Goal: Transaction & Acquisition: Purchase product/service

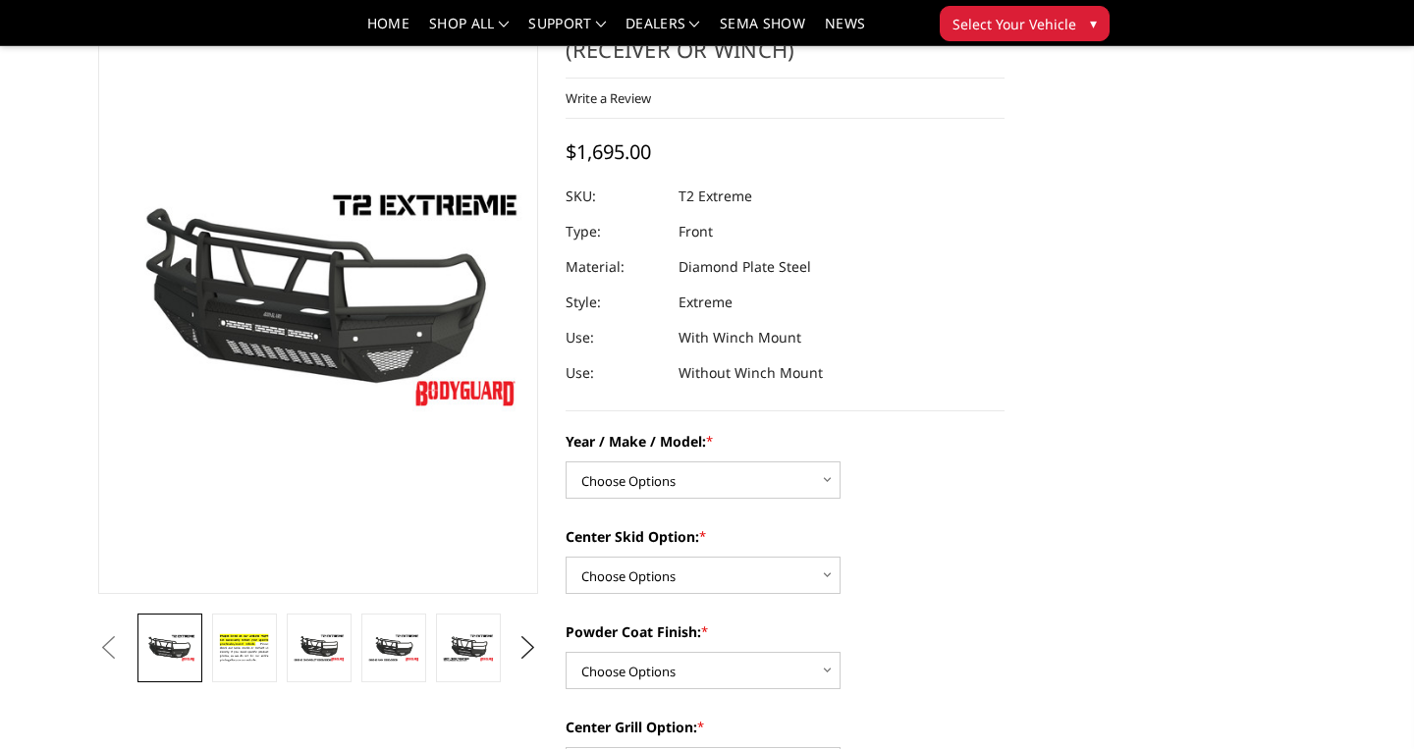
scroll to position [69, 0]
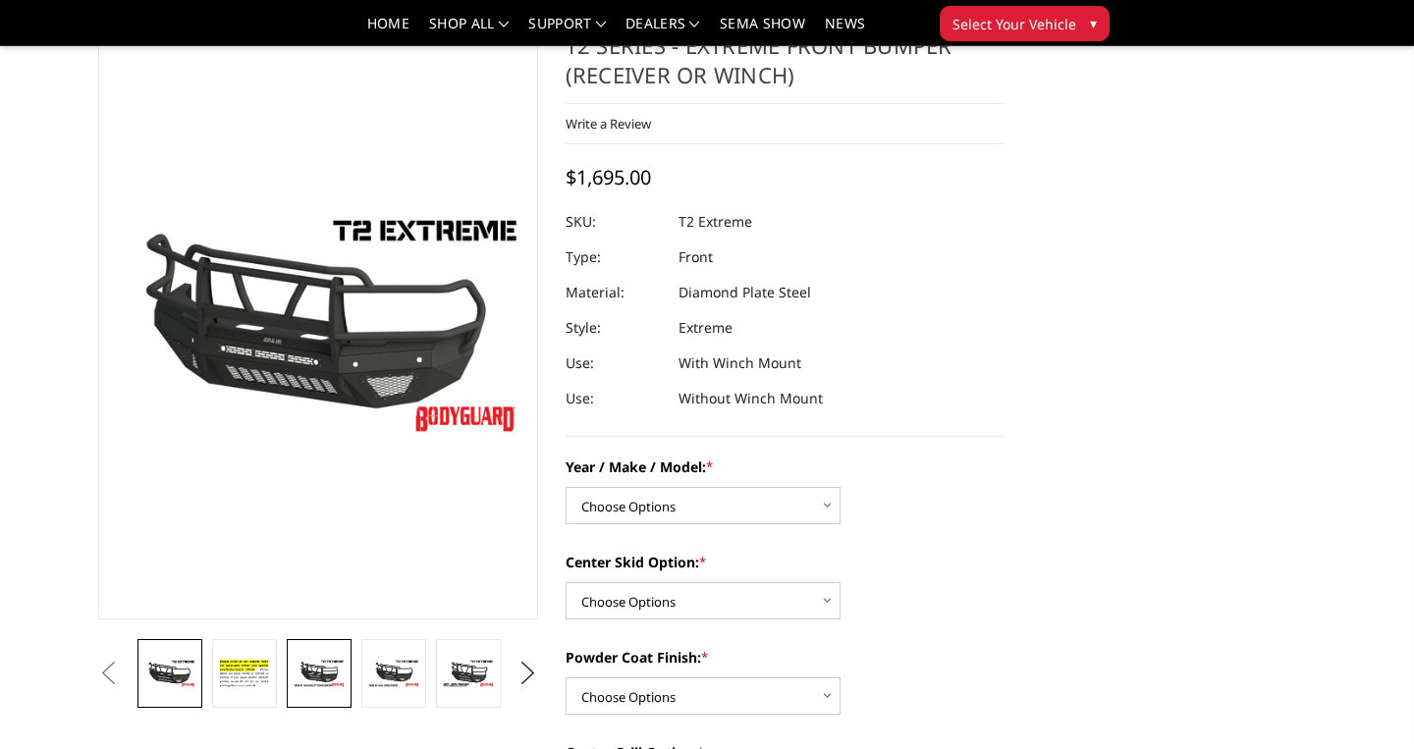
click at [316, 673] on img at bounding box center [319, 673] width 53 height 29
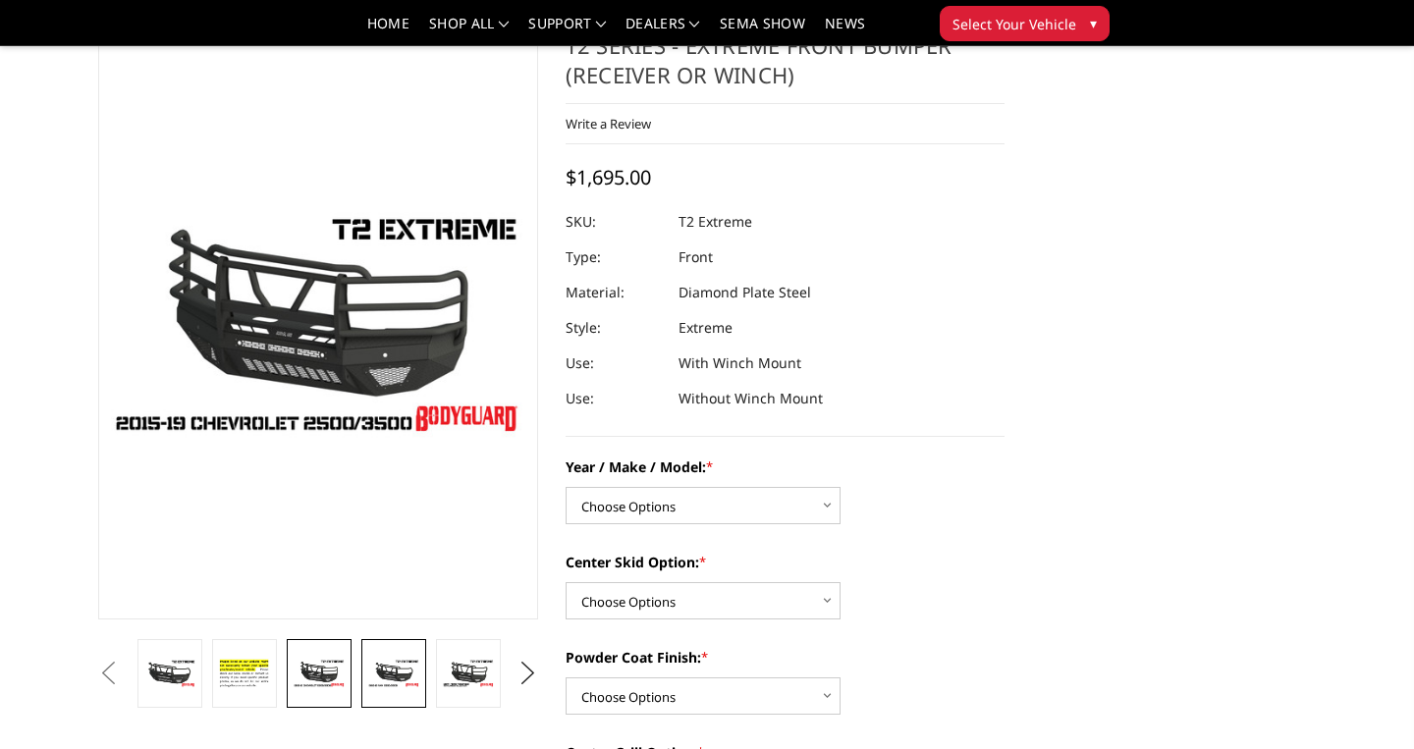
click at [390, 678] on img at bounding box center [393, 673] width 53 height 29
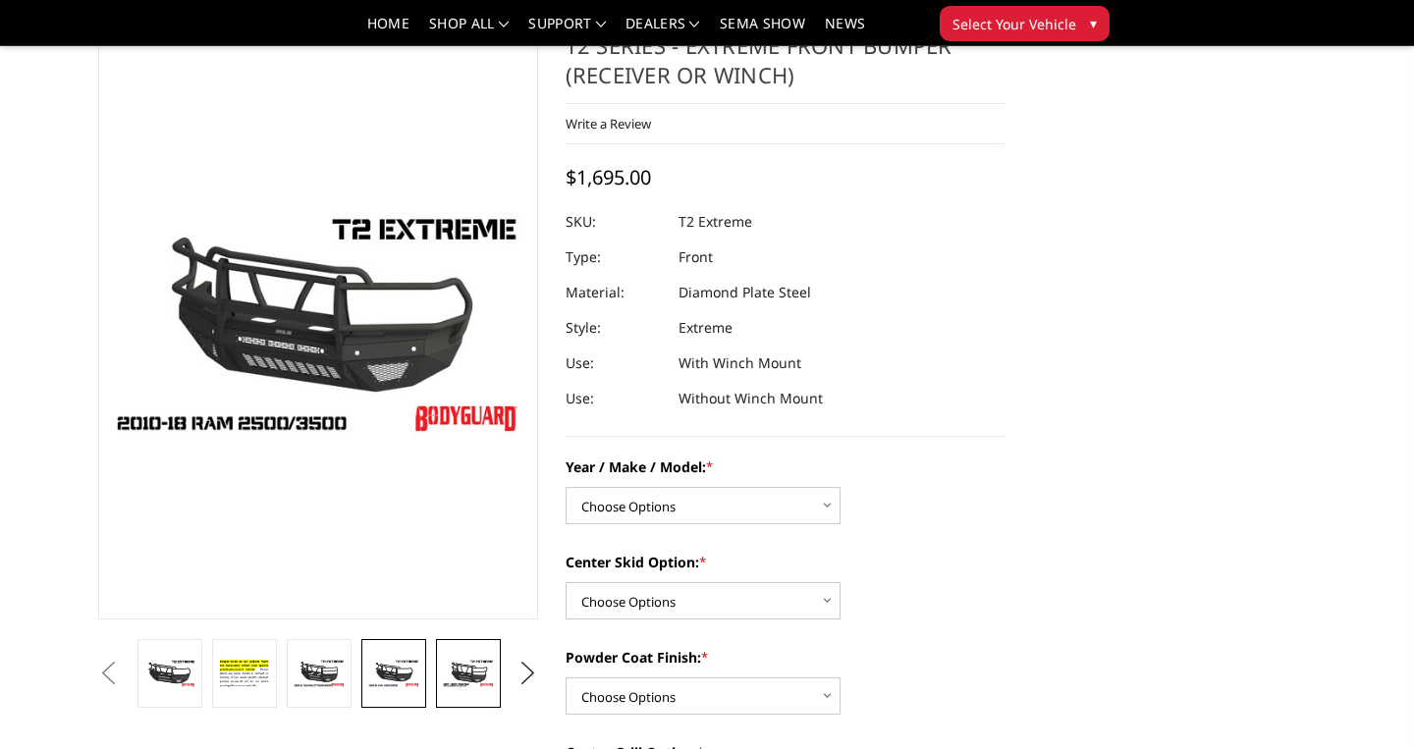
click at [462, 666] on img at bounding box center [468, 673] width 53 height 29
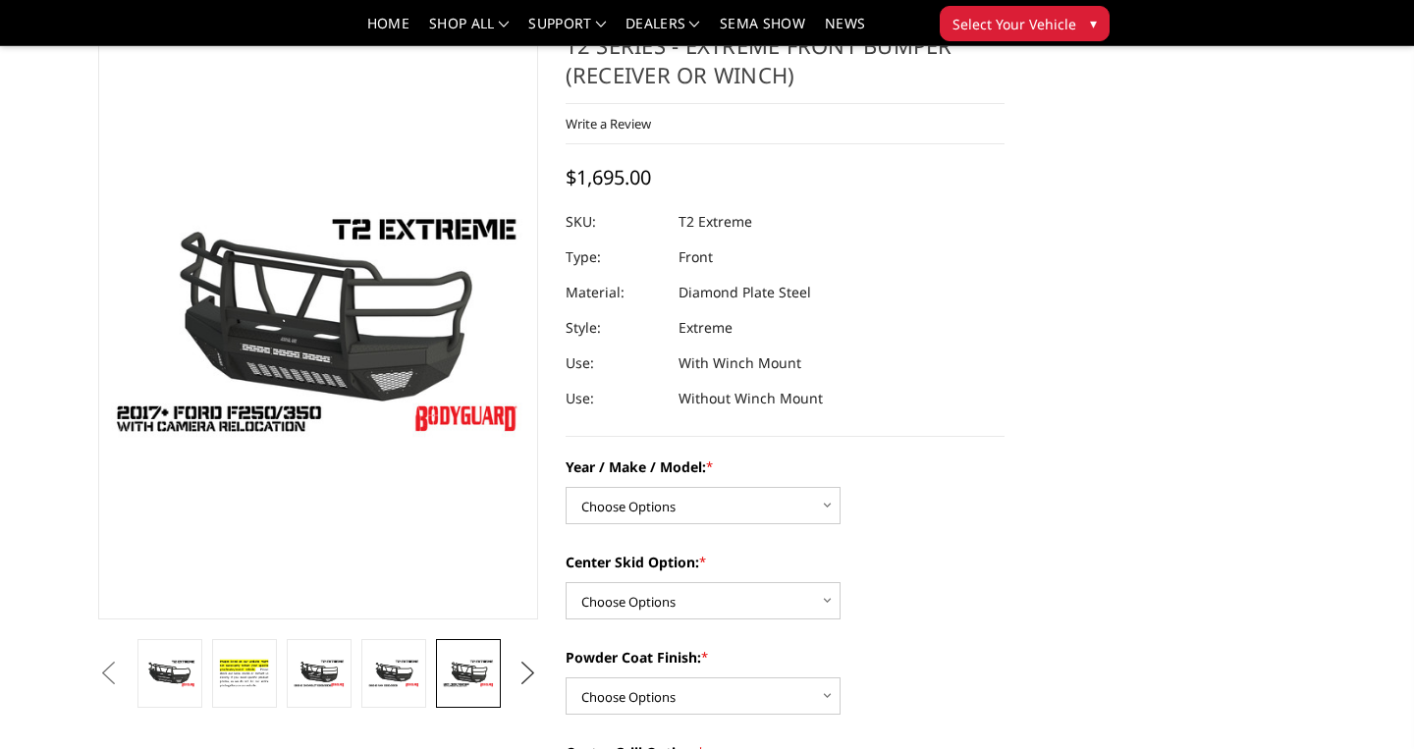
click at [527, 673] on button "Next" at bounding box center [527, 673] width 29 height 29
click at [481, 673] on img at bounding box center [468, 674] width 53 height 58
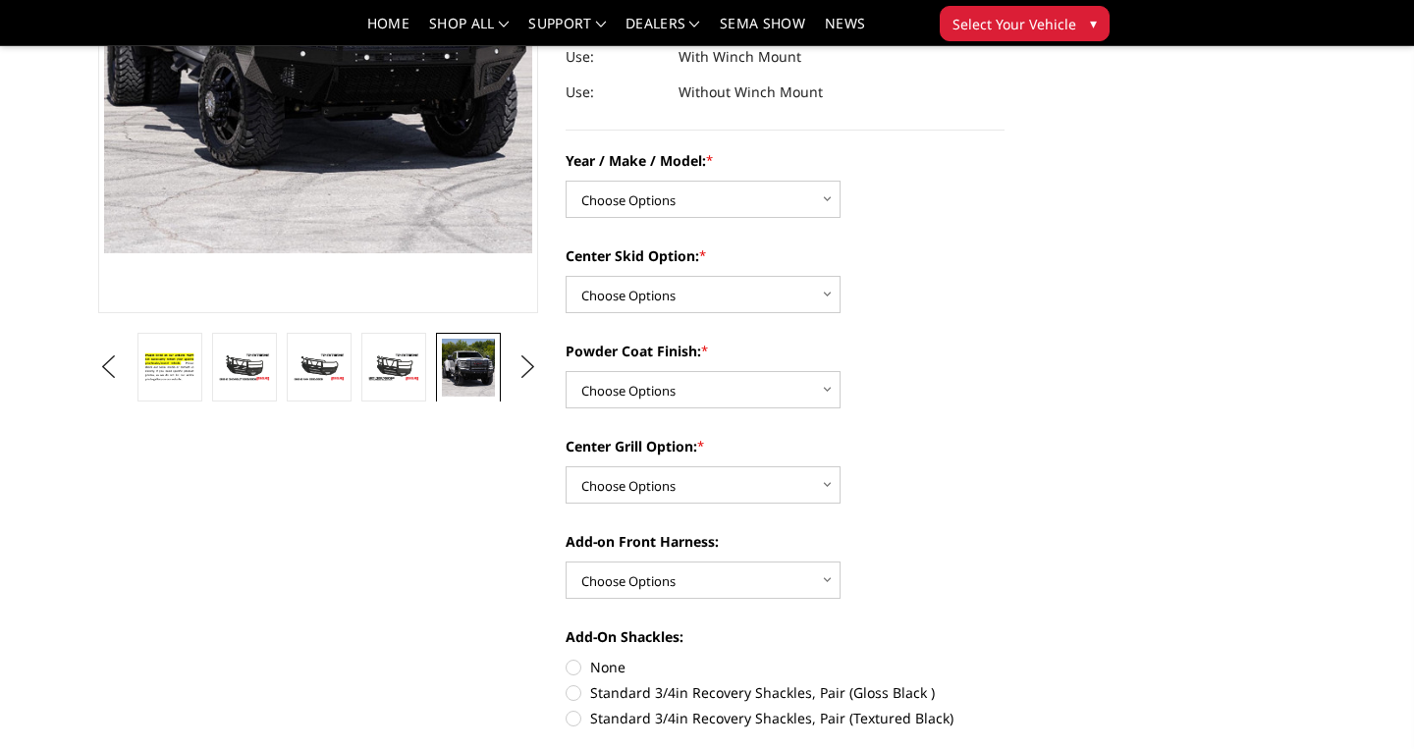
scroll to position [384, 0]
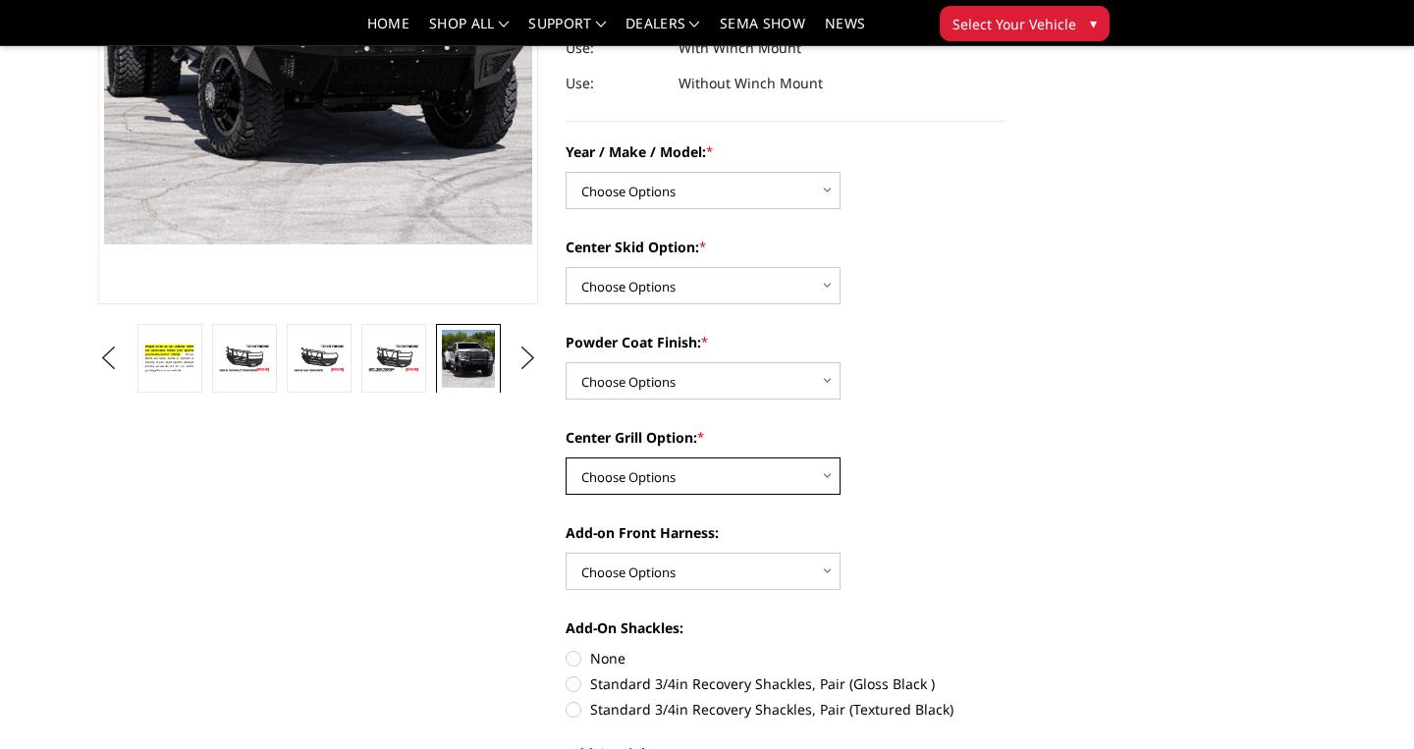
click at [832, 485] on select "Choose Options Add expanded metal in center grill Decline this option" at bounding box center [703, 476] width 275 height 37
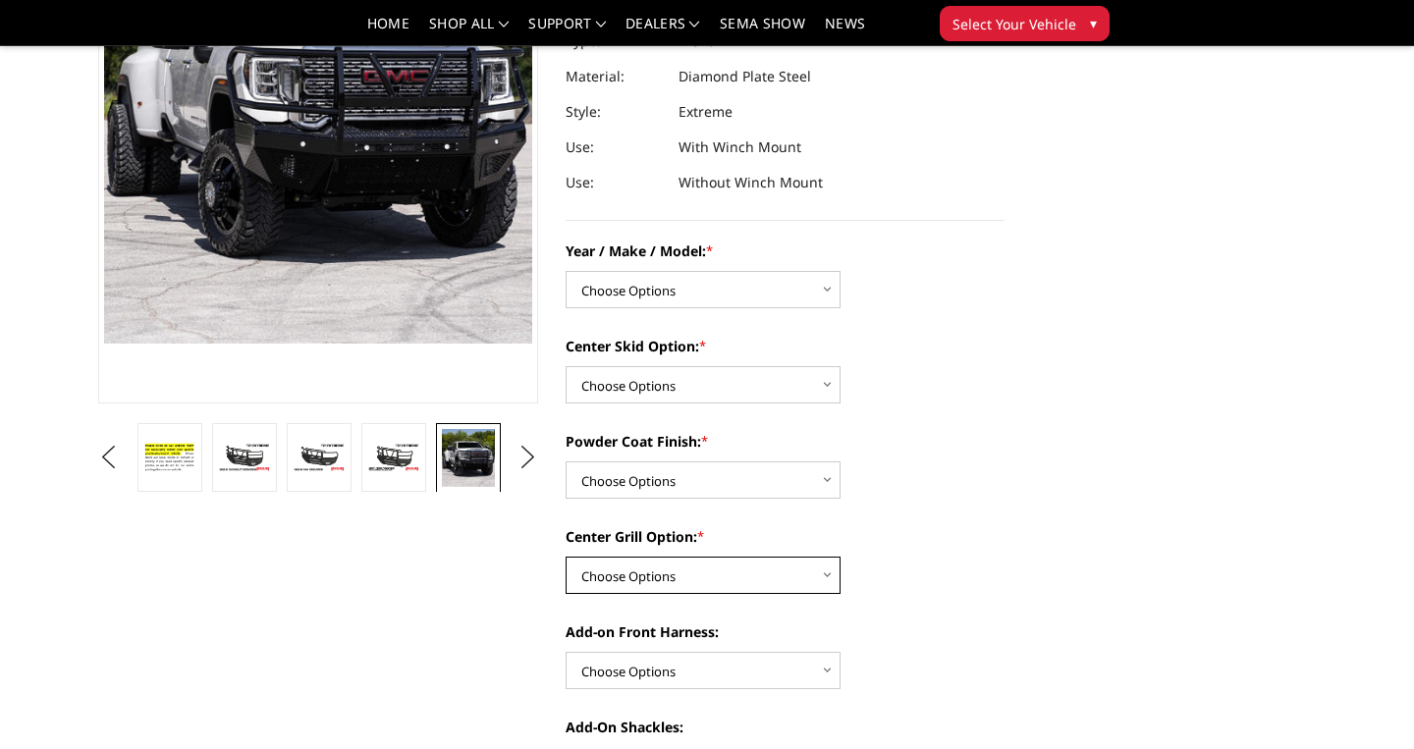
scroll to position [292, 0]
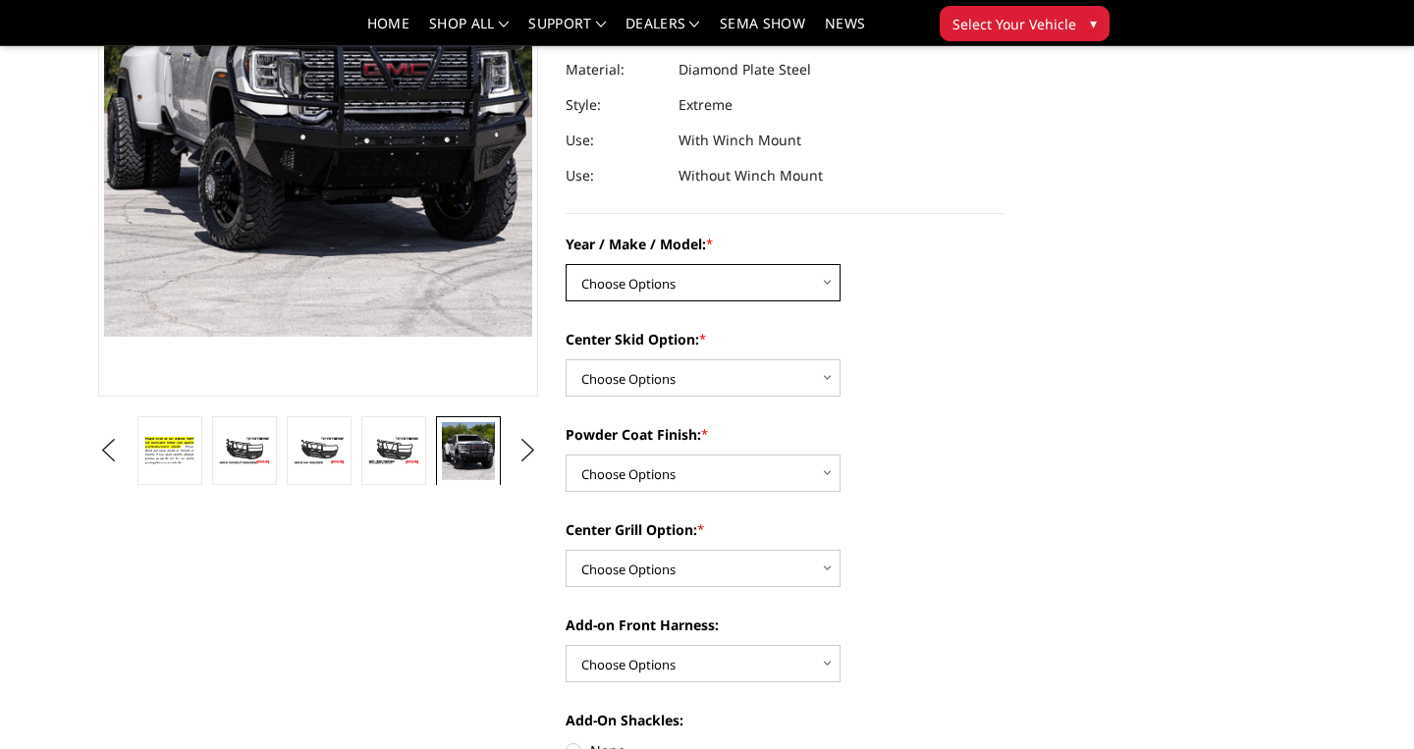
select select "4446"
click option "Chevrolet 19-21 1500" at bounding box center [0, 0] width 0 height 0
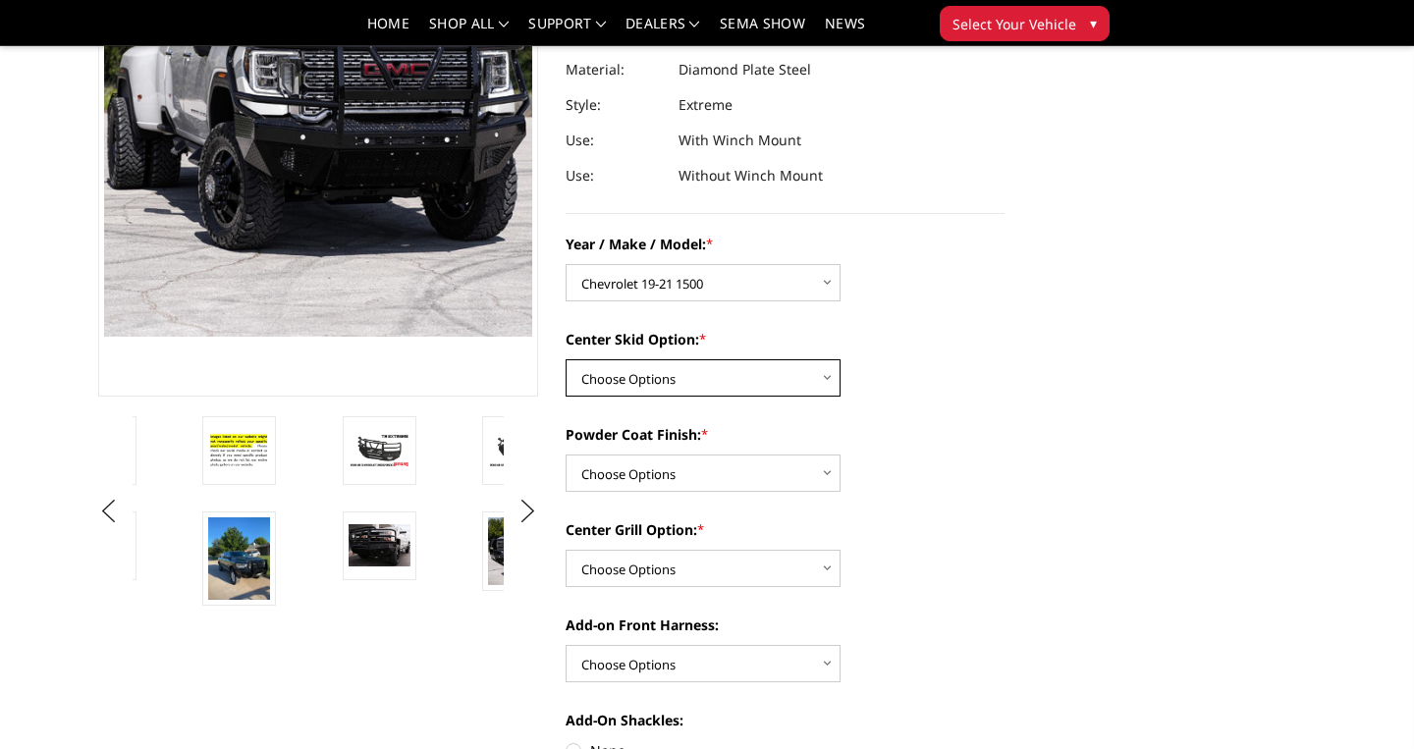
select select "4461"
click option "Receiver tube" at bounding box center [0, 0] width 0 height 0
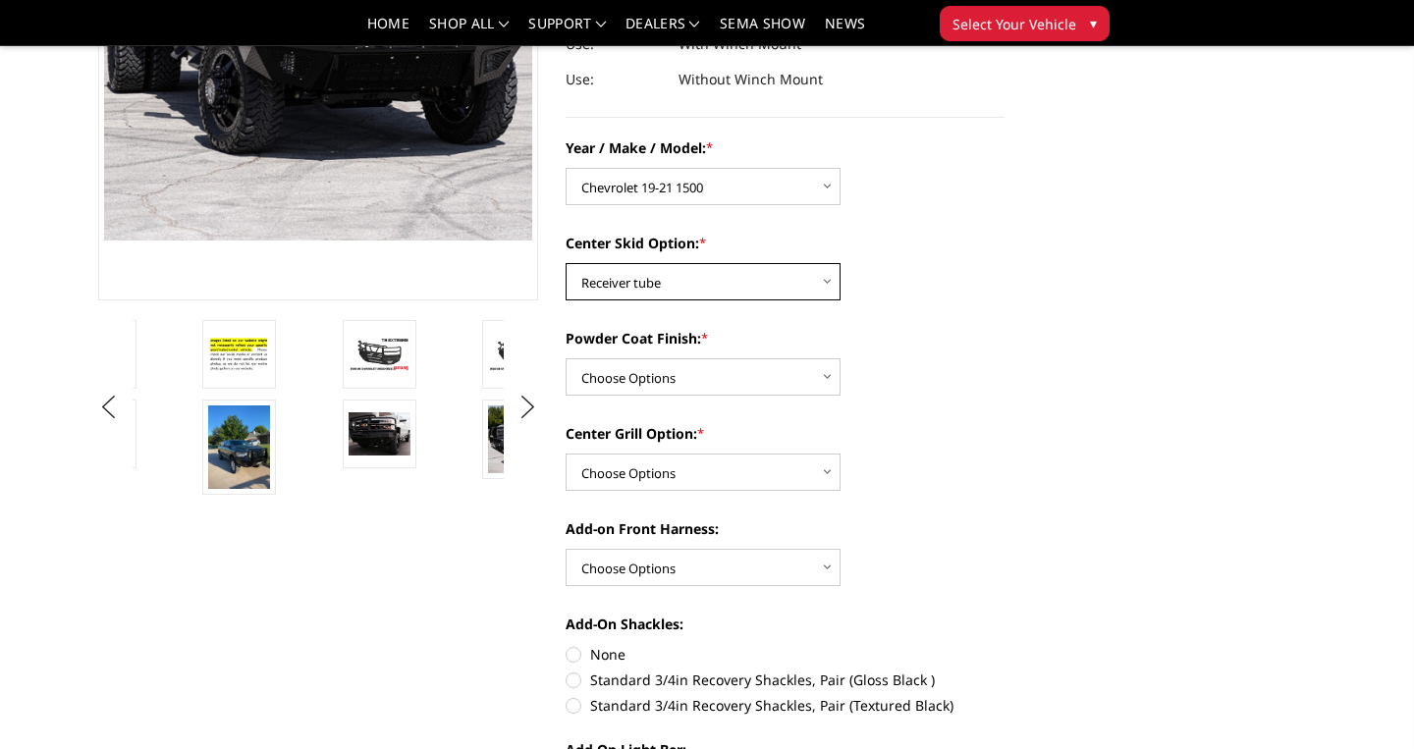
scroll to position [394, 0]
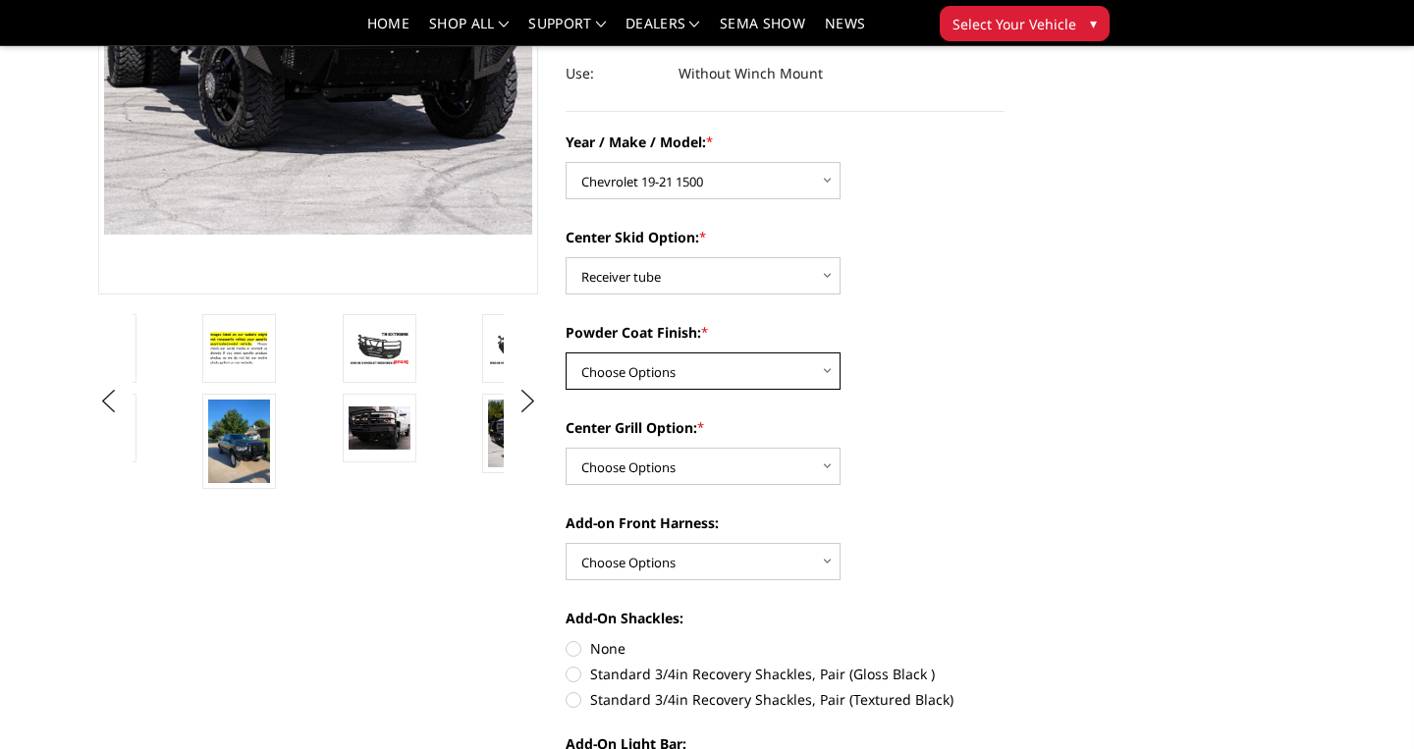
select select "4465"
click option "Texture Black Powder Coat" at bounding box center [0, 0] width 0 height 0
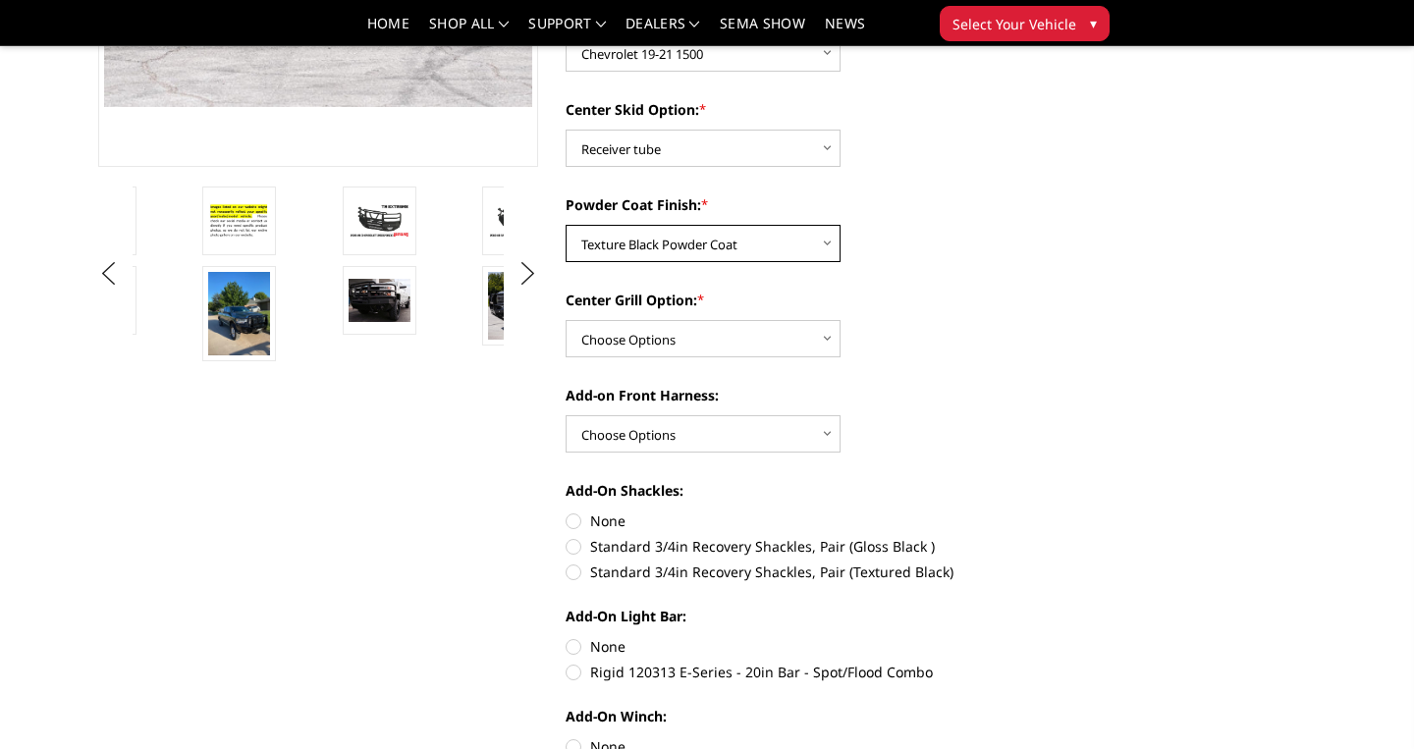
scroll to position [522, 0]
select select "4482"
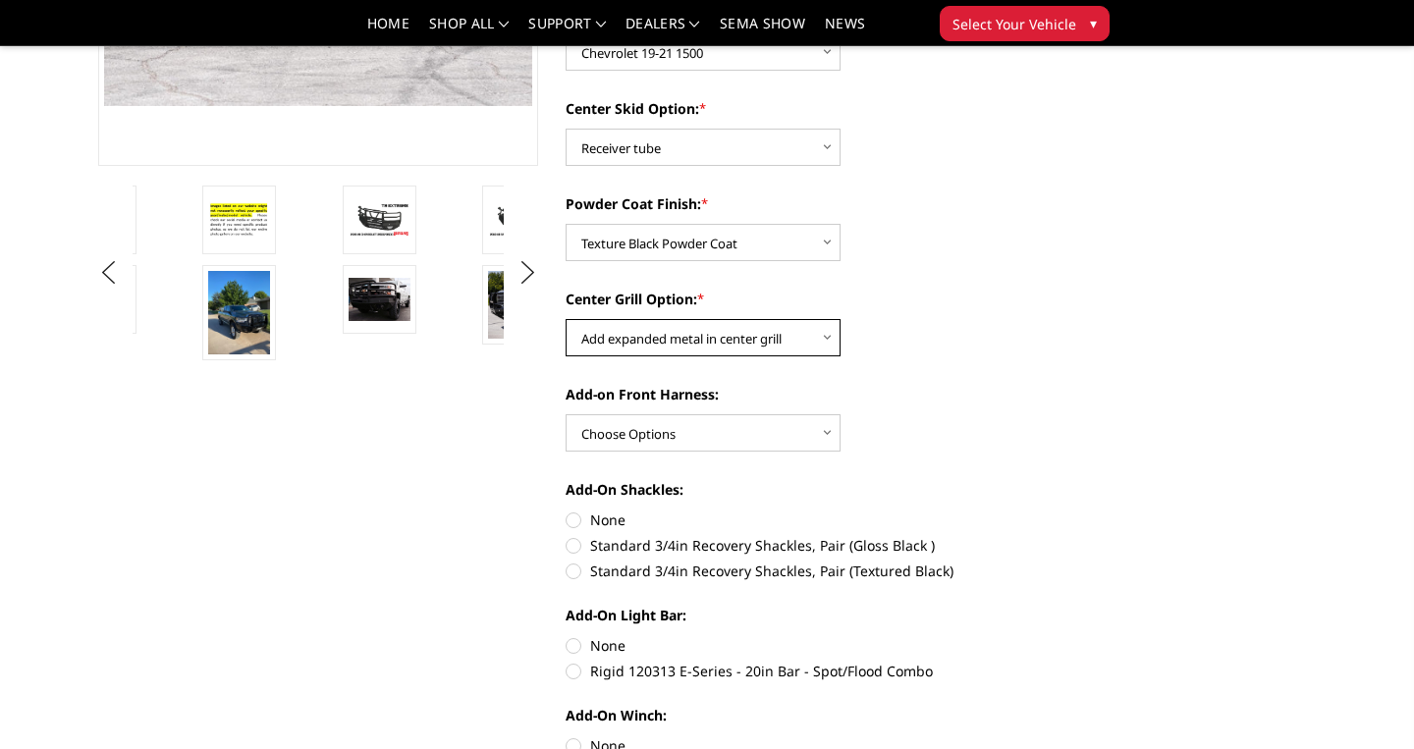
click option "Add expanded metal in center grill" at bounding box center [0, 0] width 0 height 0
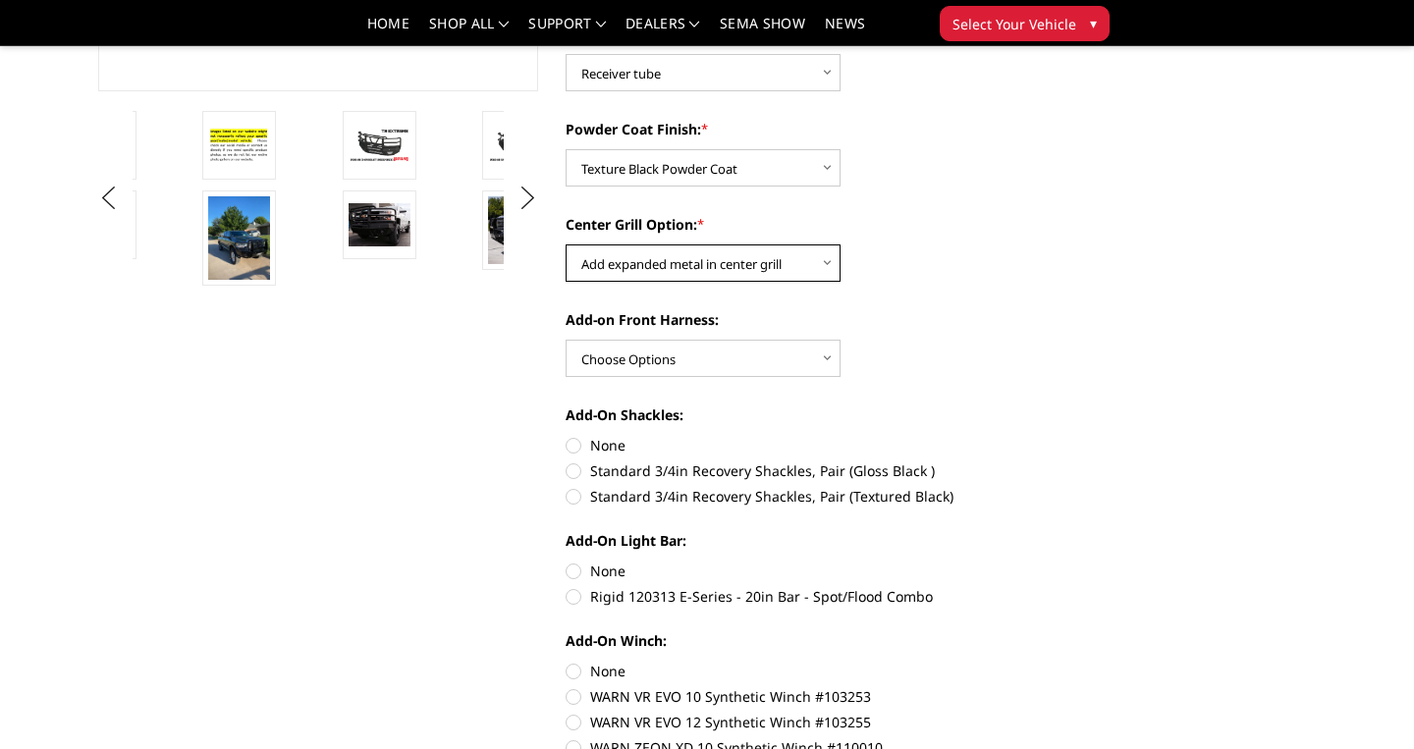
scroll to position [602, 0]
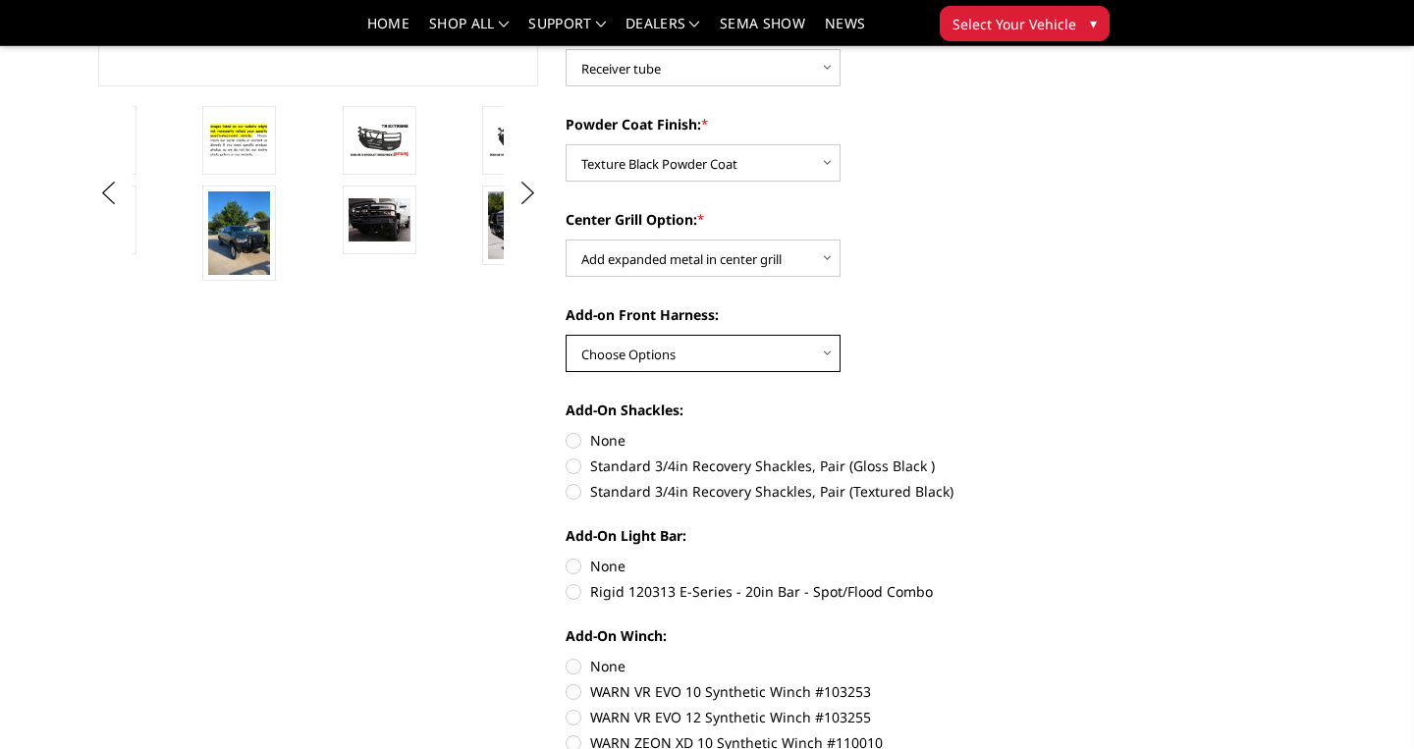
select select "4468"
click option "WITH front camera harness" at bounding box center [0, 0] width 0 height 0
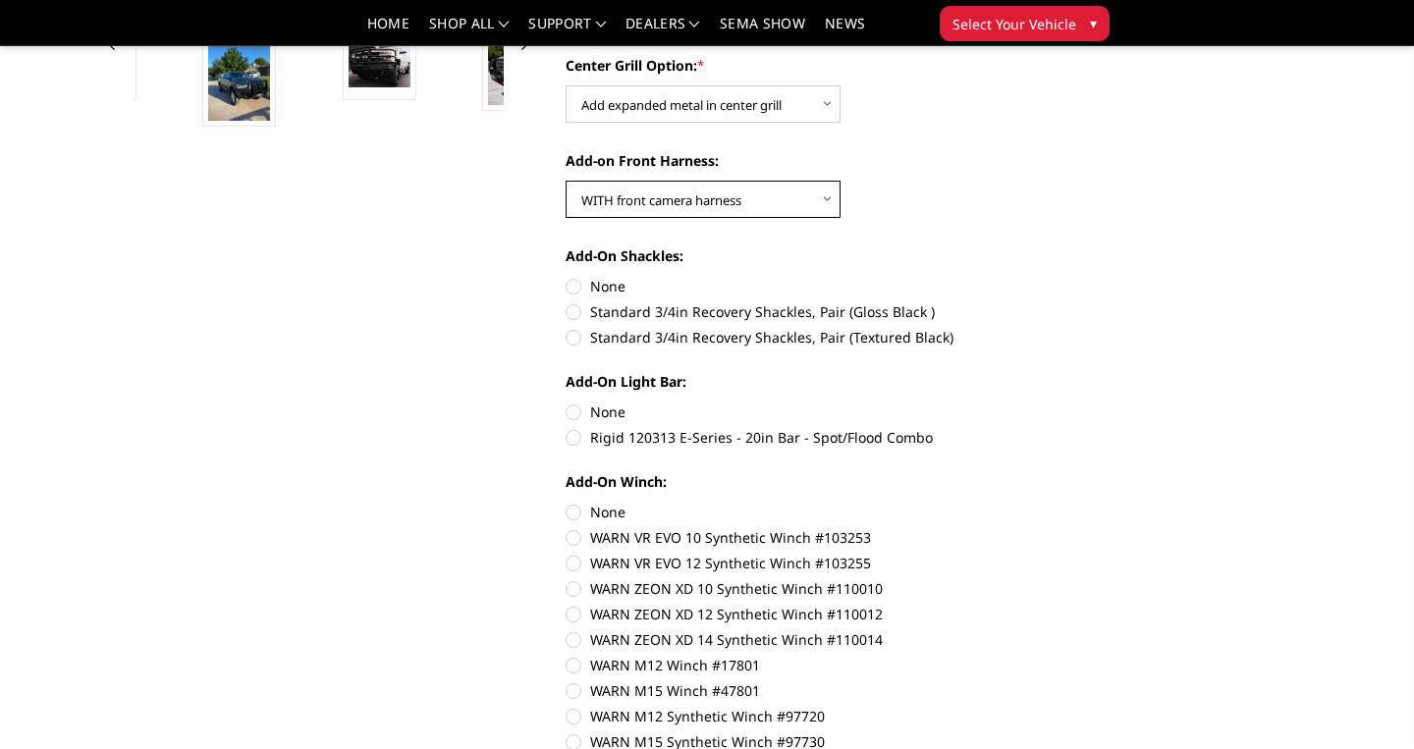
scroll to position [759, 0]
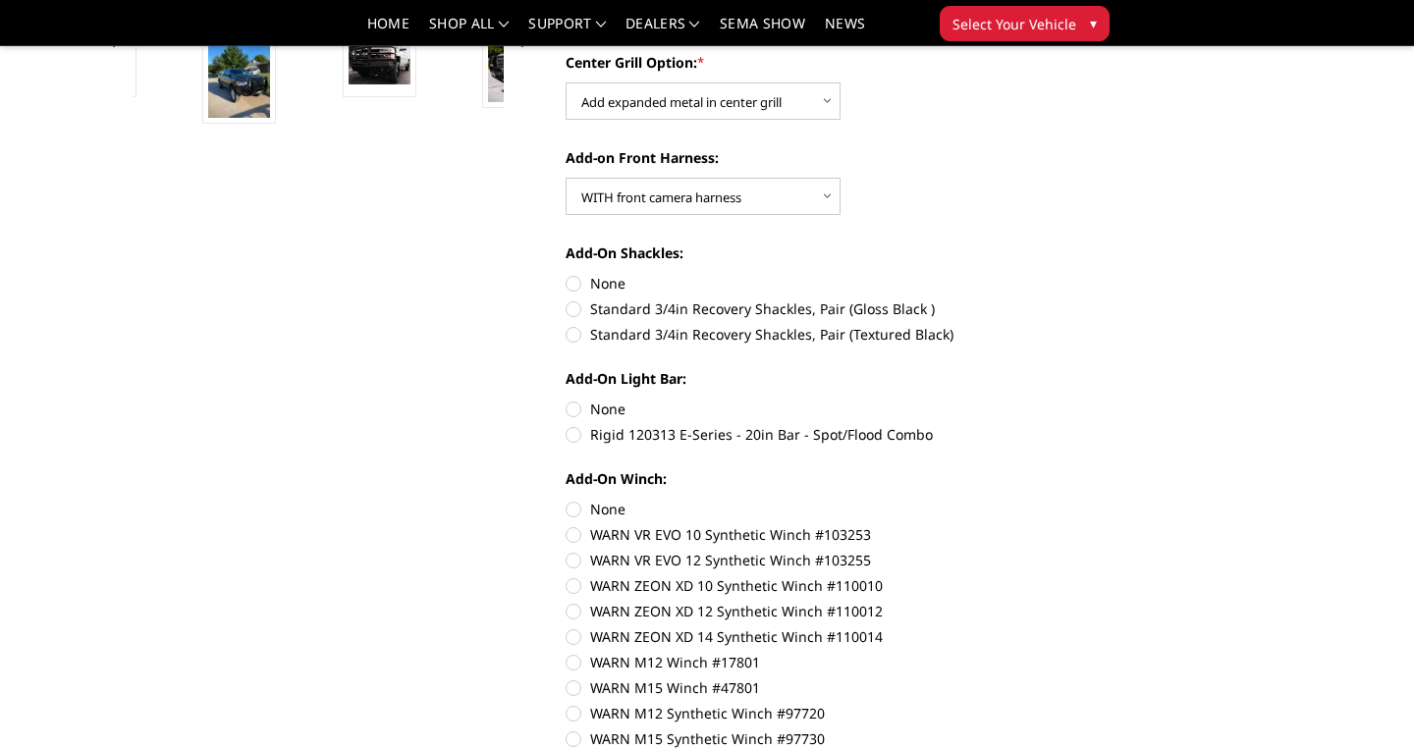
click at [572, 336] on label "Standard 3/4in Recovery Shackles, Pair (Textured Black)" at bounding box center [786, 334] width 440 height 21
click at [1005, 300] on input "Standard 3/4in Recovery Shackles, Pair (Textured Black)" at bounding box center [1005, 299] width 1 height 1
radio input "true"
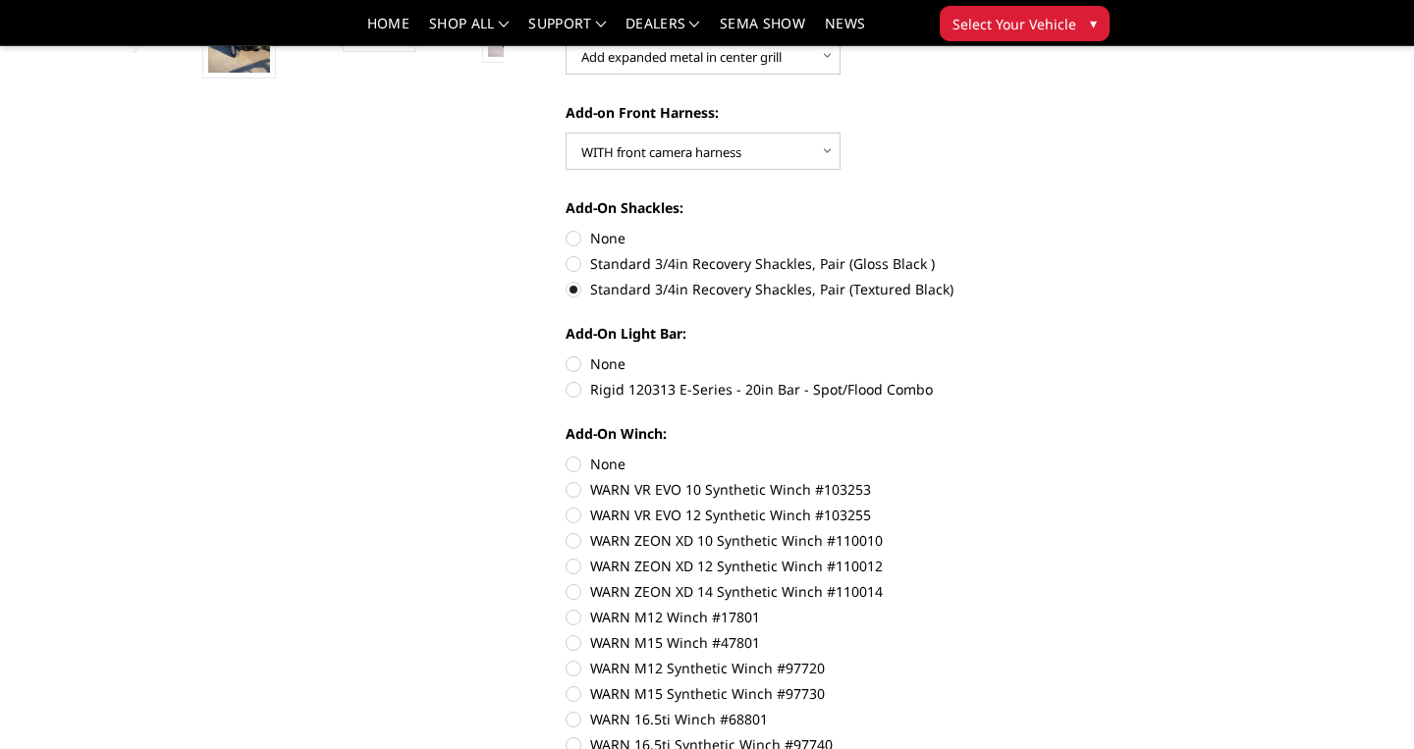
scroll to position [814, 0]
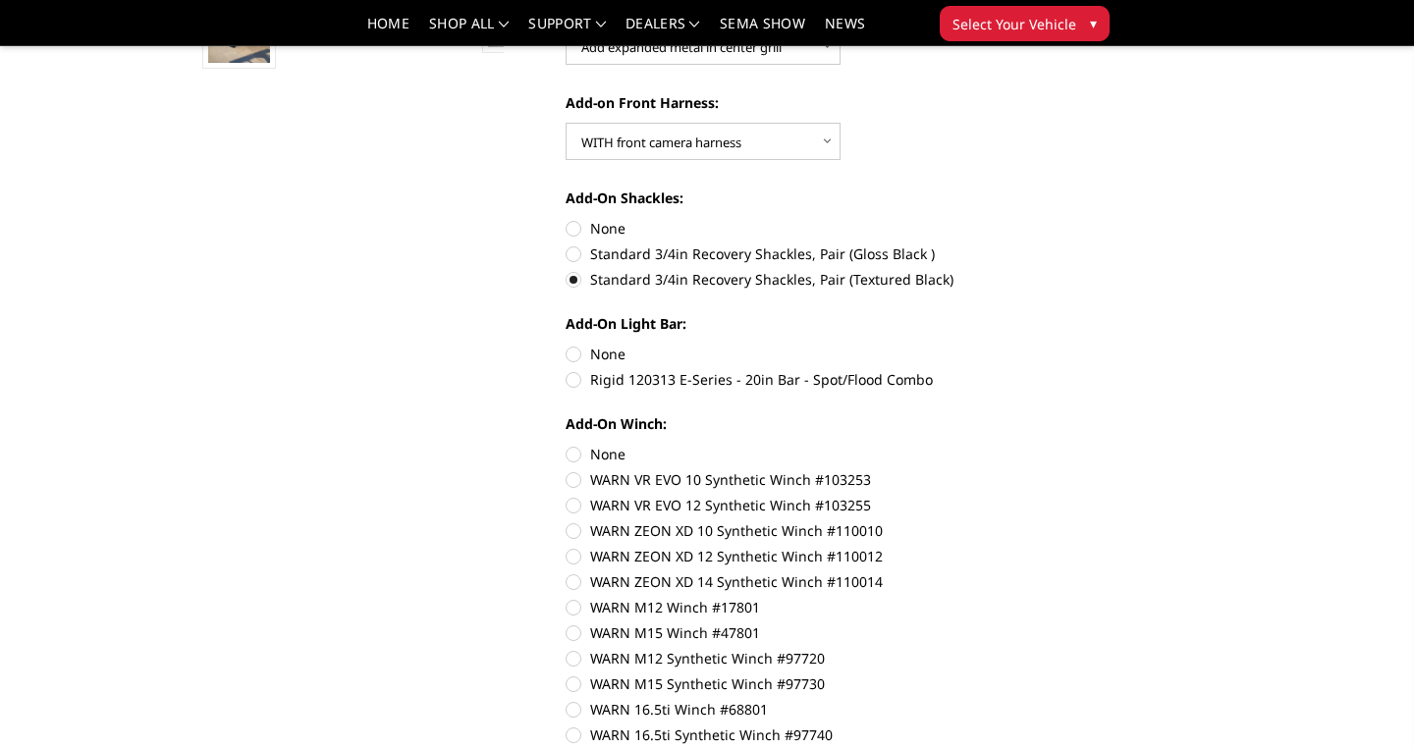
click at [574, 349] on label "None" at bounding box center [786, 354] width 440 height 21
click at [567, 345] on input "None" at bounding box center [566, 344] width 1 height 1
radio input "true"
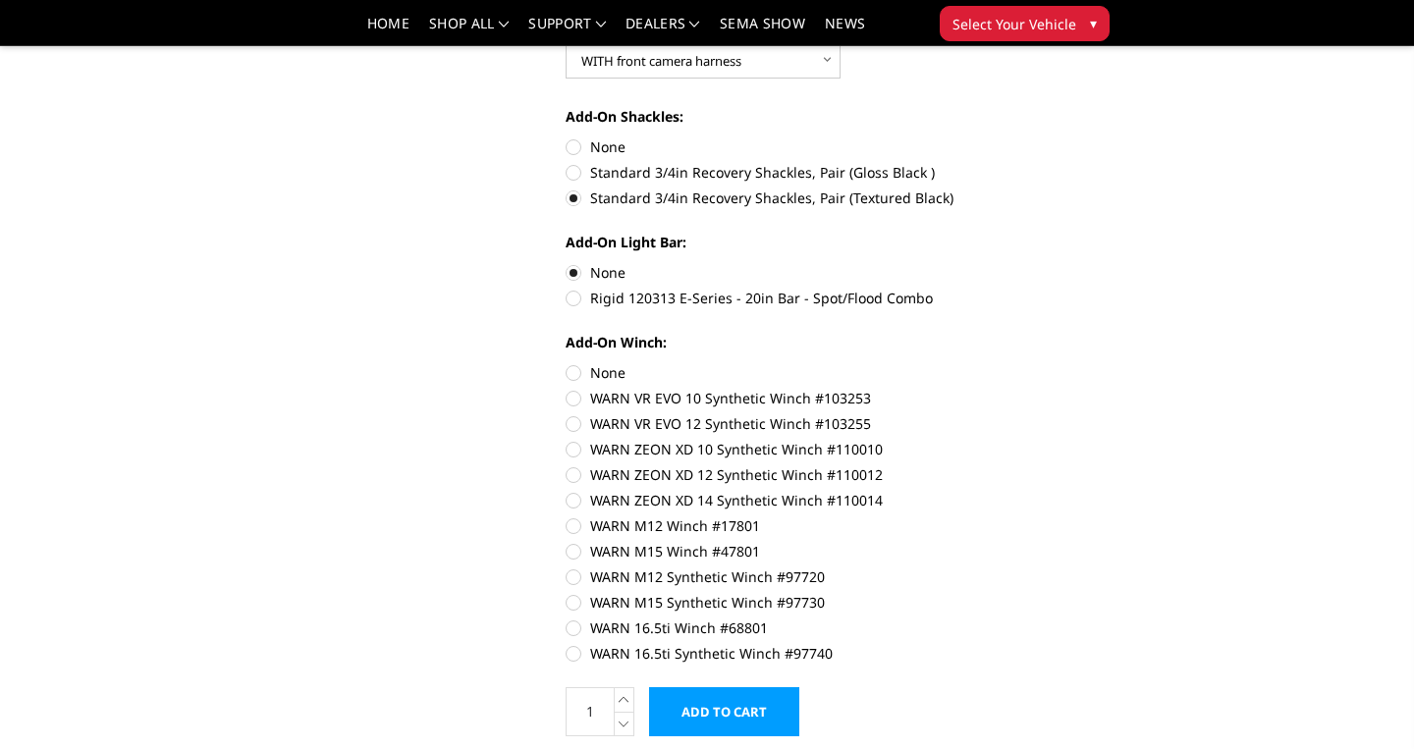
scroll to position [899, 0]
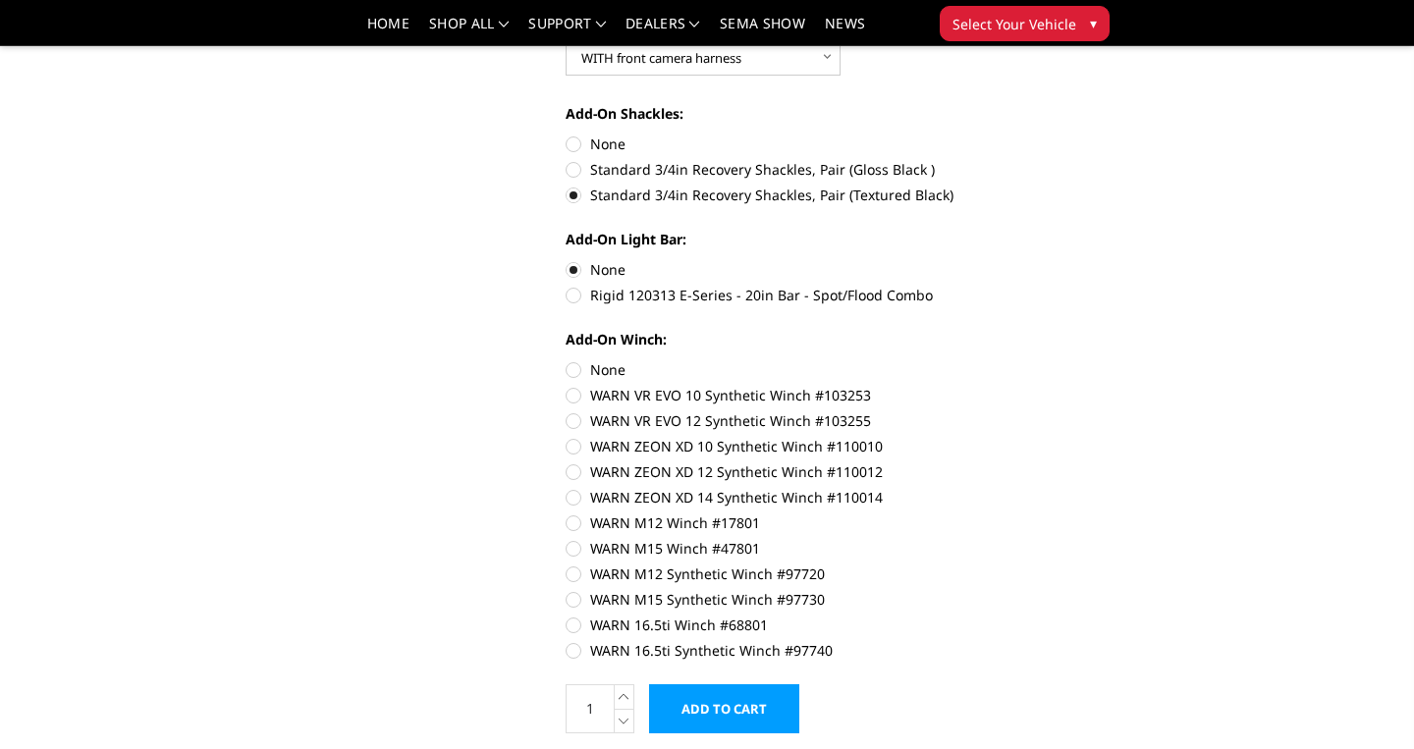
click at [569, 375] on label "None" at bounding box center [786, 369] width 440 height 21
click at [567, 360] on input "None" at bounding box center [566, 359] width 1 height 1
radio input "true"
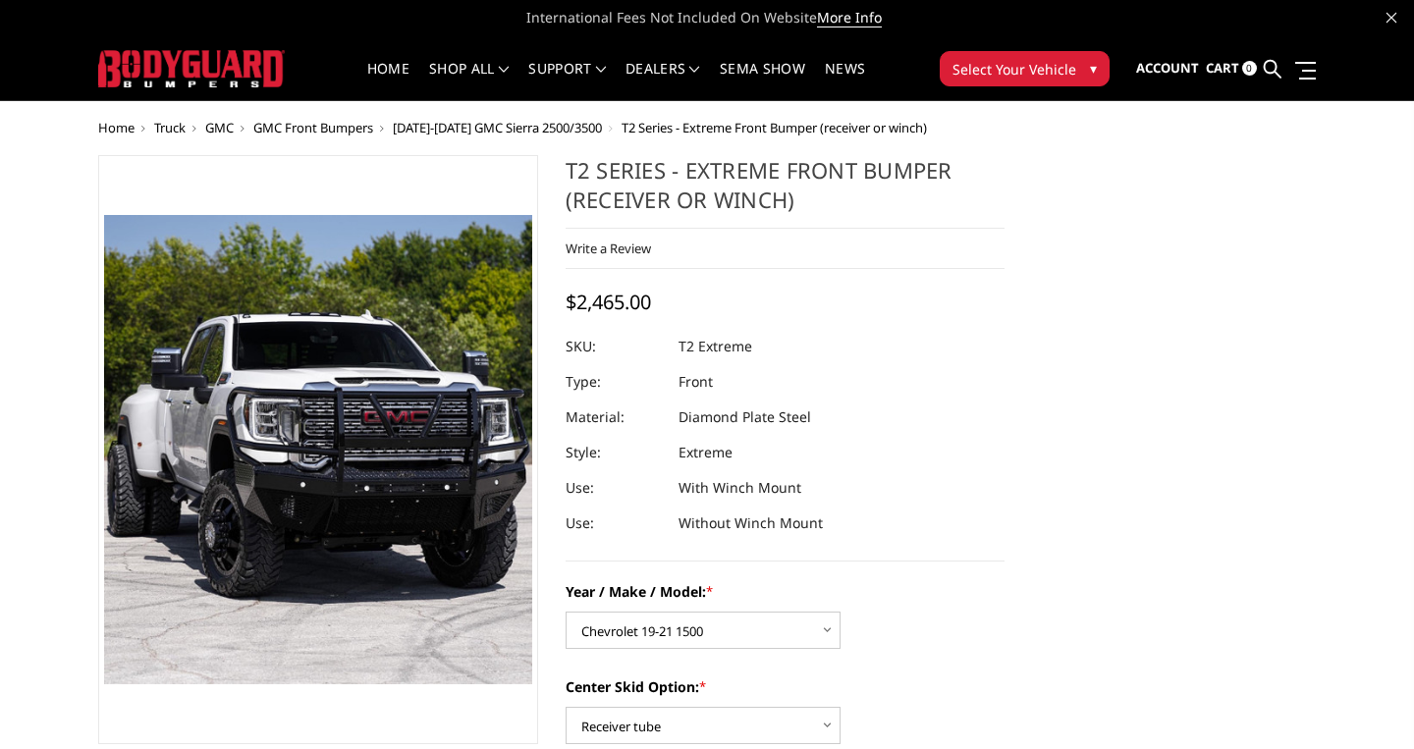
scroll to position [0, 0]
